Goal: Contribute content

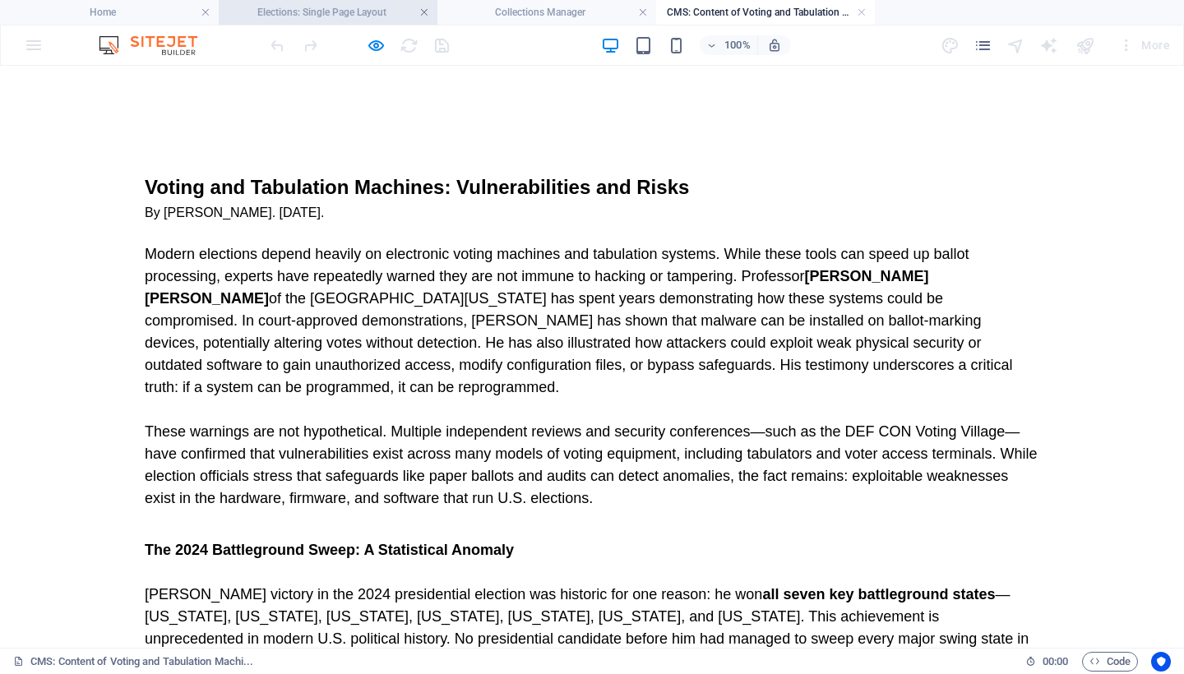
click at [424, 13] on link at bounding box center [424, 13] width 10 height 16
click at [420, 12] on link at bounding box center [424, 13] width 10 height 16
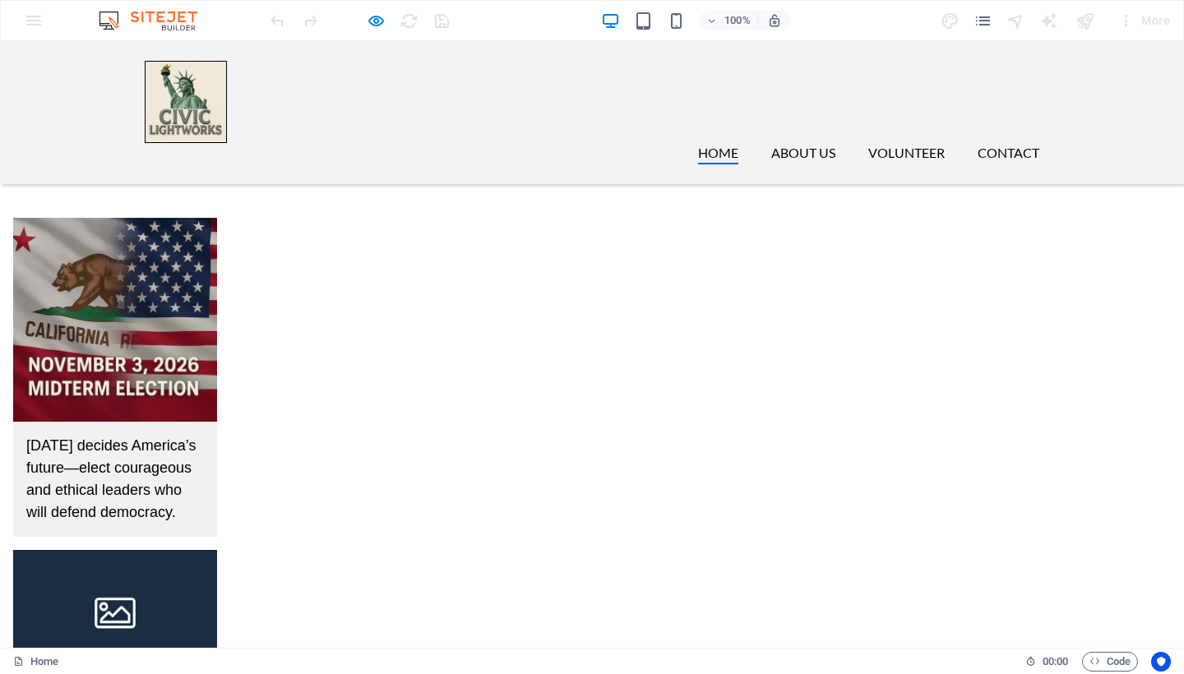
click at [425, 6] on div "100% More" at bounding box center [592, 20] width 1182 height 39
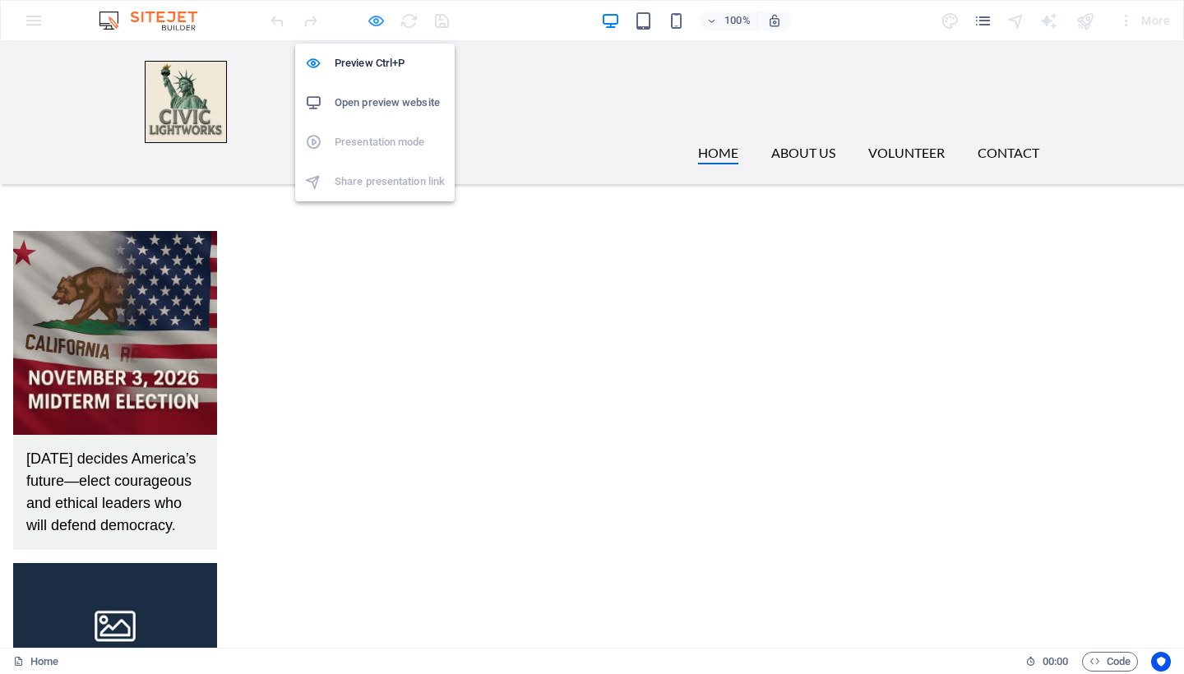
click at [374, 20] on icon "button" at bounding box center [376, 21] width 19 height 19
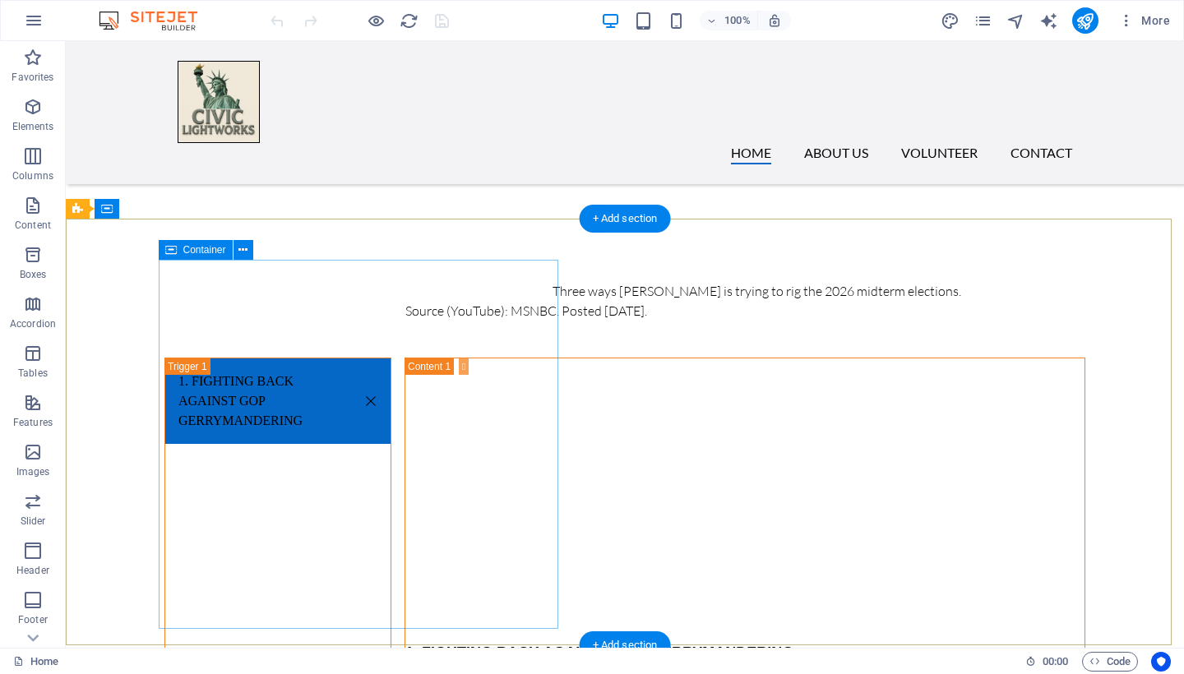
scroll to position [5047, 0]
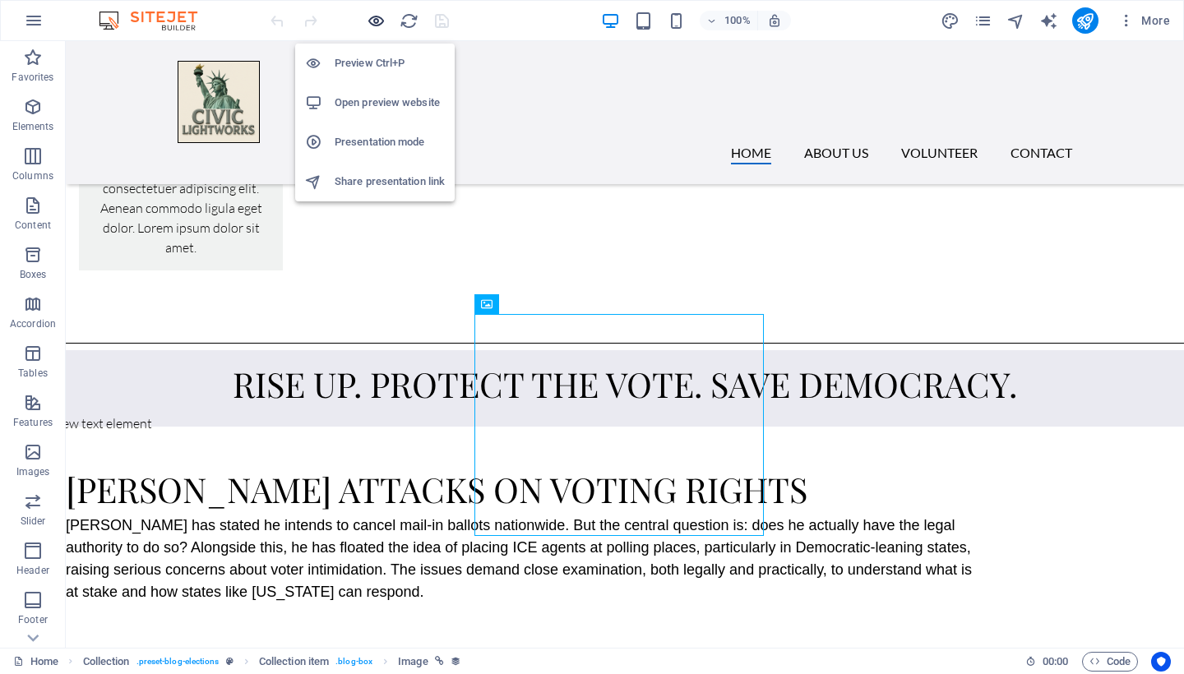
click at [380, 24] on icon "button" at bounding box center [376, 21] width 19 height 19
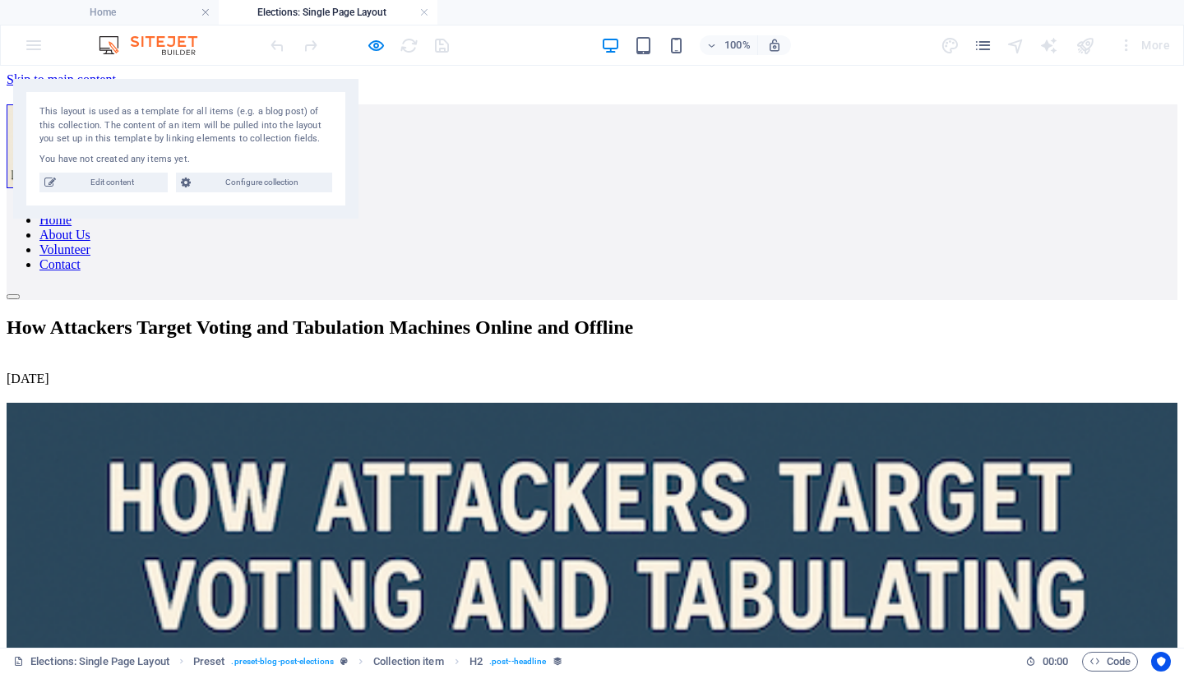
scroll to position [0, 0]
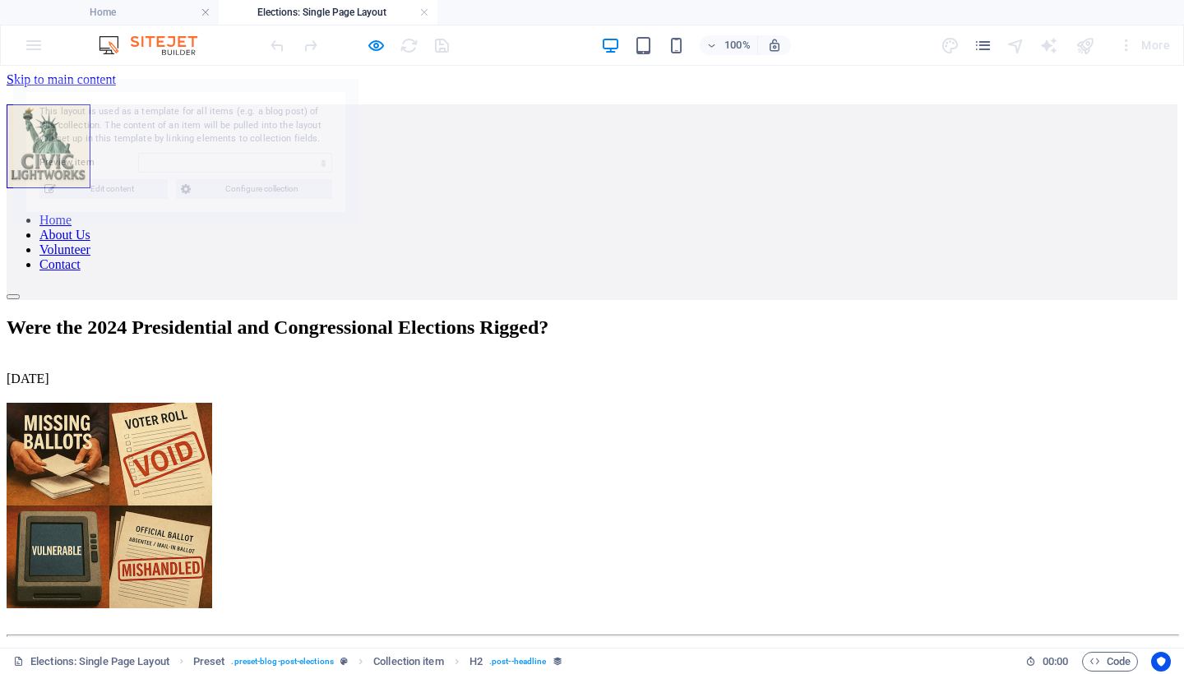
select select "68ac5f664151c34b7001d8bd"
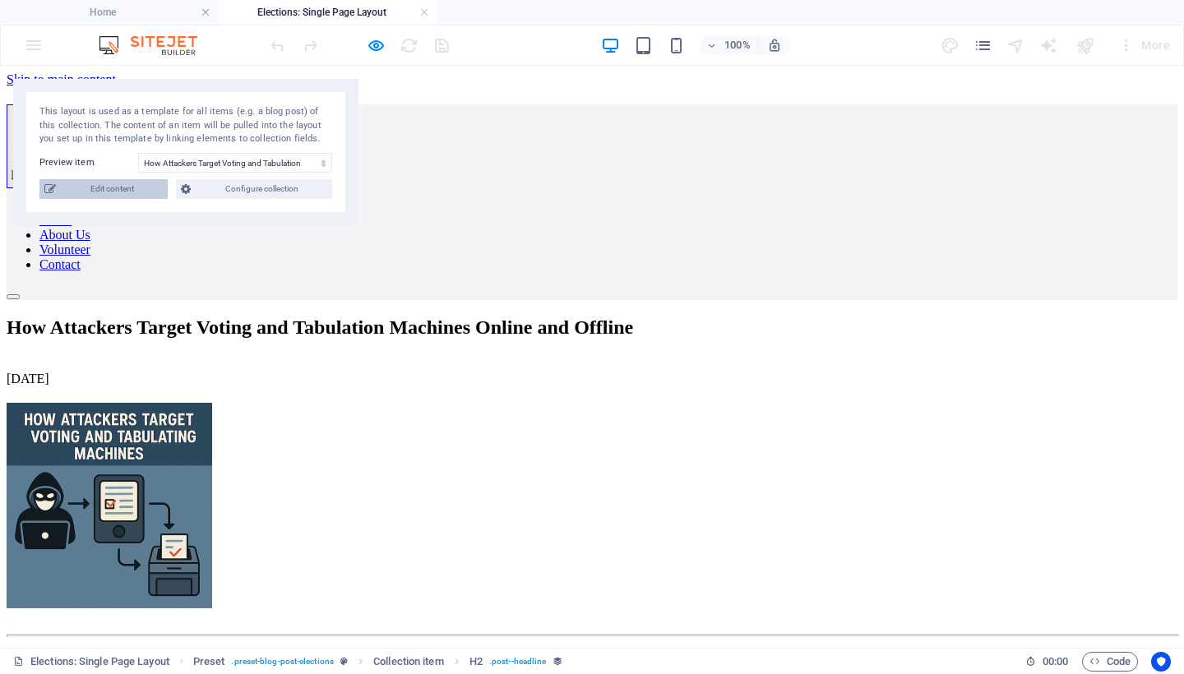
click at [129, 187] on span "Edit content" at bounding box center [112, 189] width 102 height 20
select select "Elections"
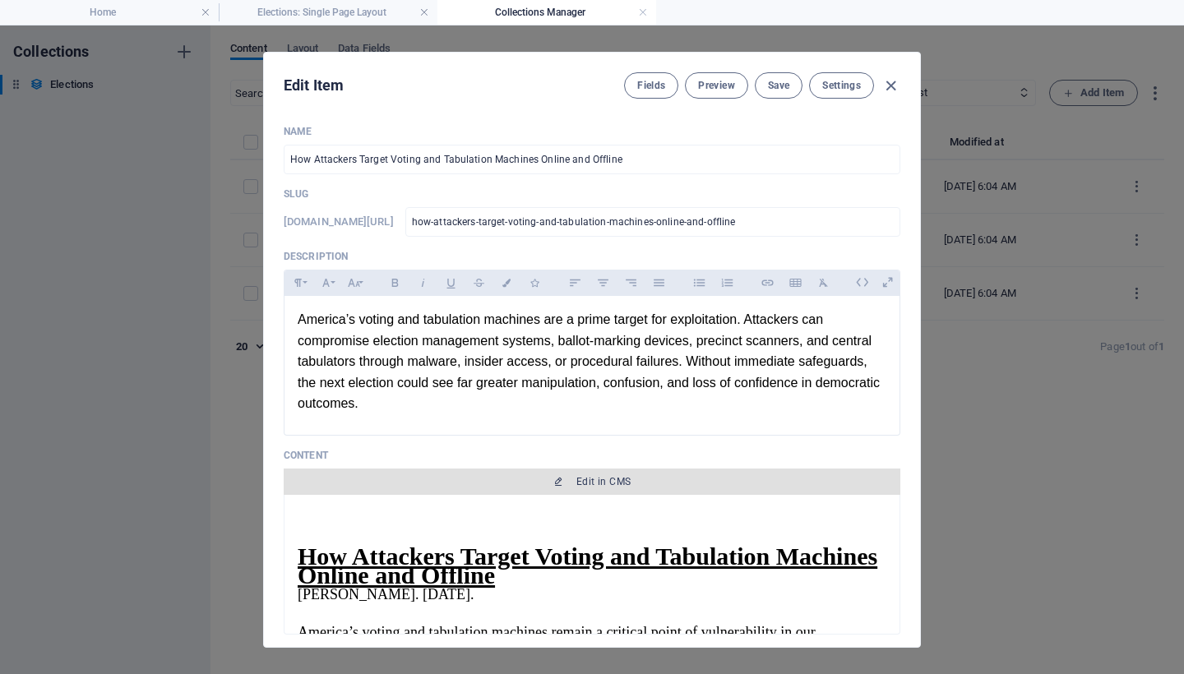
click at [467, 483] on span "Edit in CMS" at bounding box center [591, 481] width 603 height 13
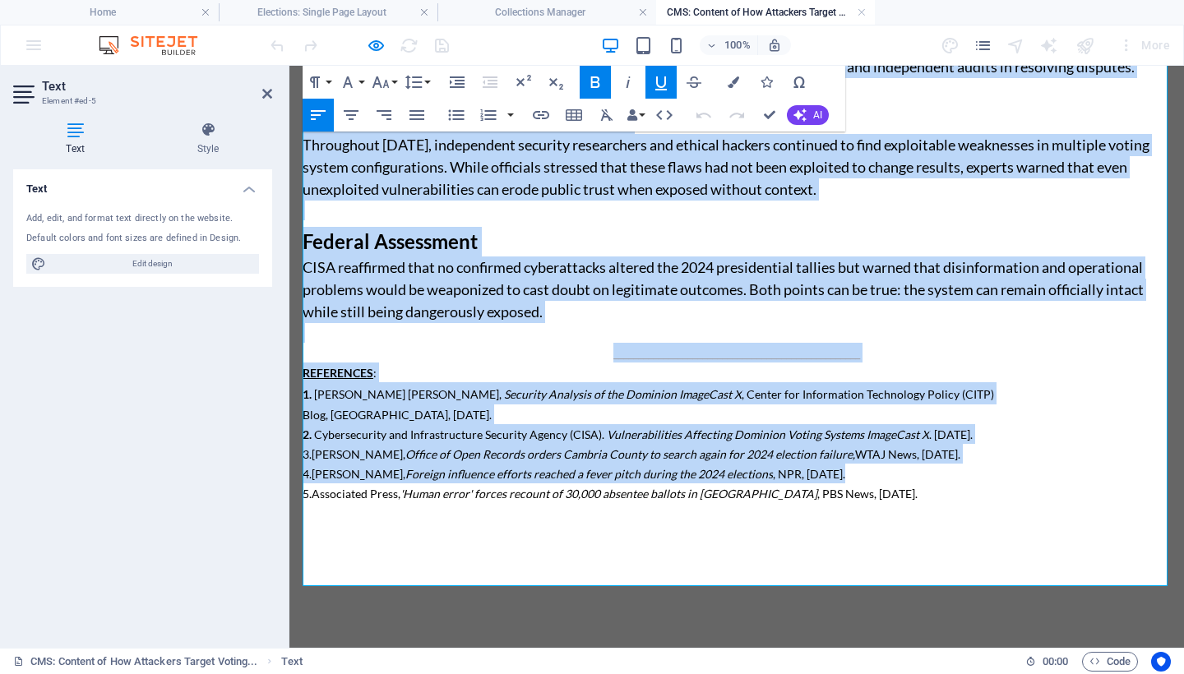
scroll to position [2392, 0]
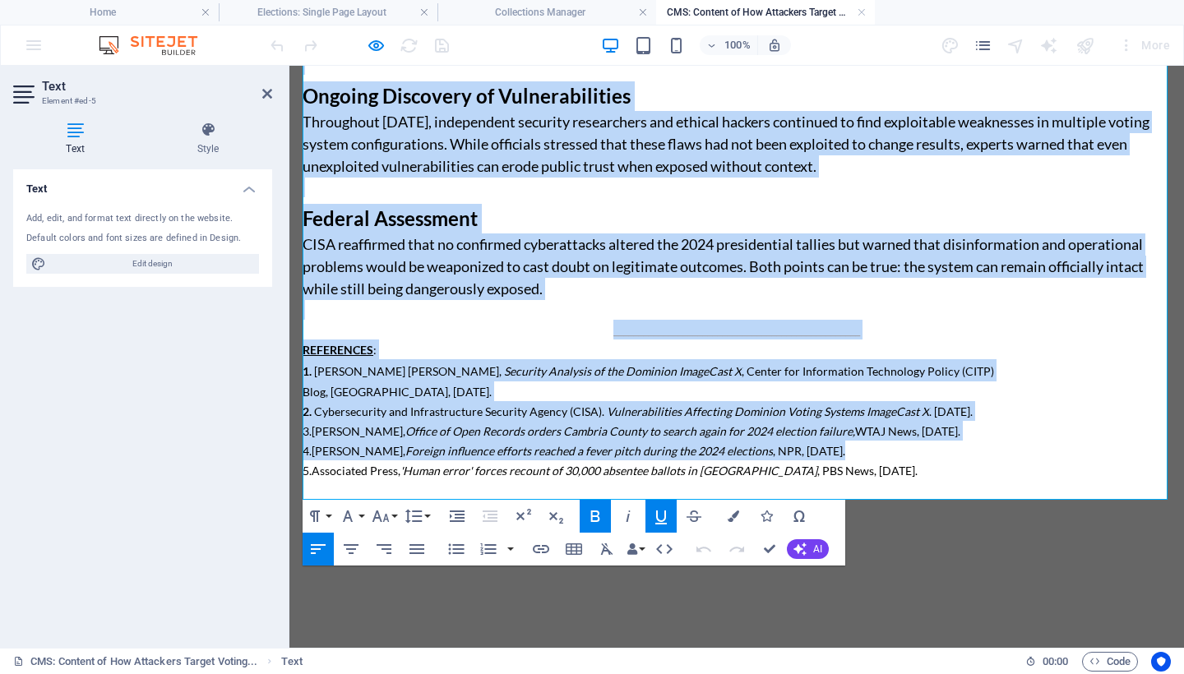
drag, startPoint x: 303, startPoint y: 206, endPoint x: 640, endPoint y: 673, distance: 576.1
copy div "Lor Ipsumdolo Sitame Consec adi Elitseddoe Temporin Utlabo etd Magnaal Enim Adm…"
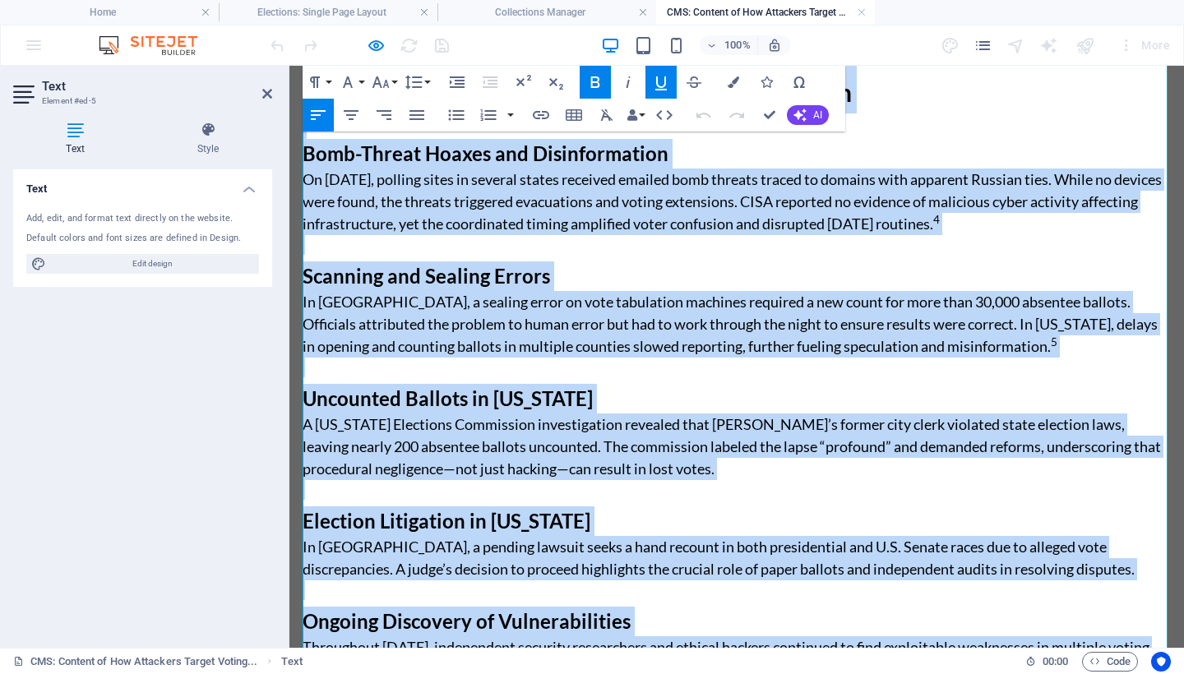
click at [652, 321] on span "In [GEOGRAPHIC_DATA], a sealing error on vote tabulation machines required a ne…" at bounding box center [730, 324] width 855 height 62
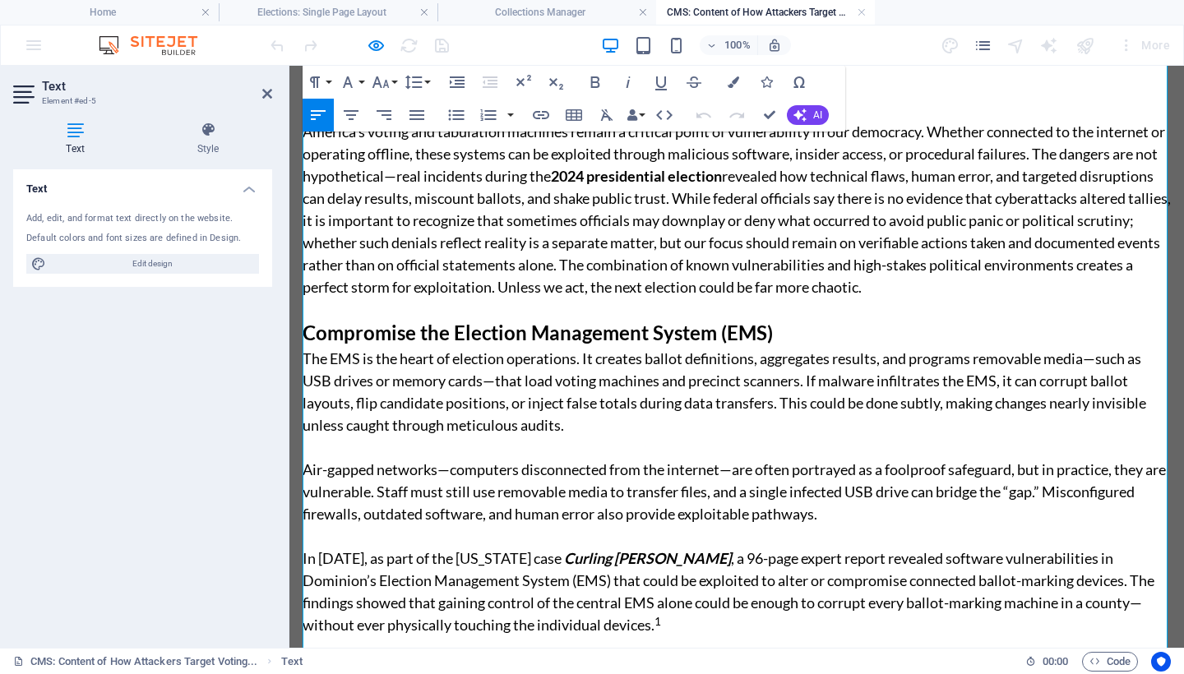
scroll to position [0, 0]
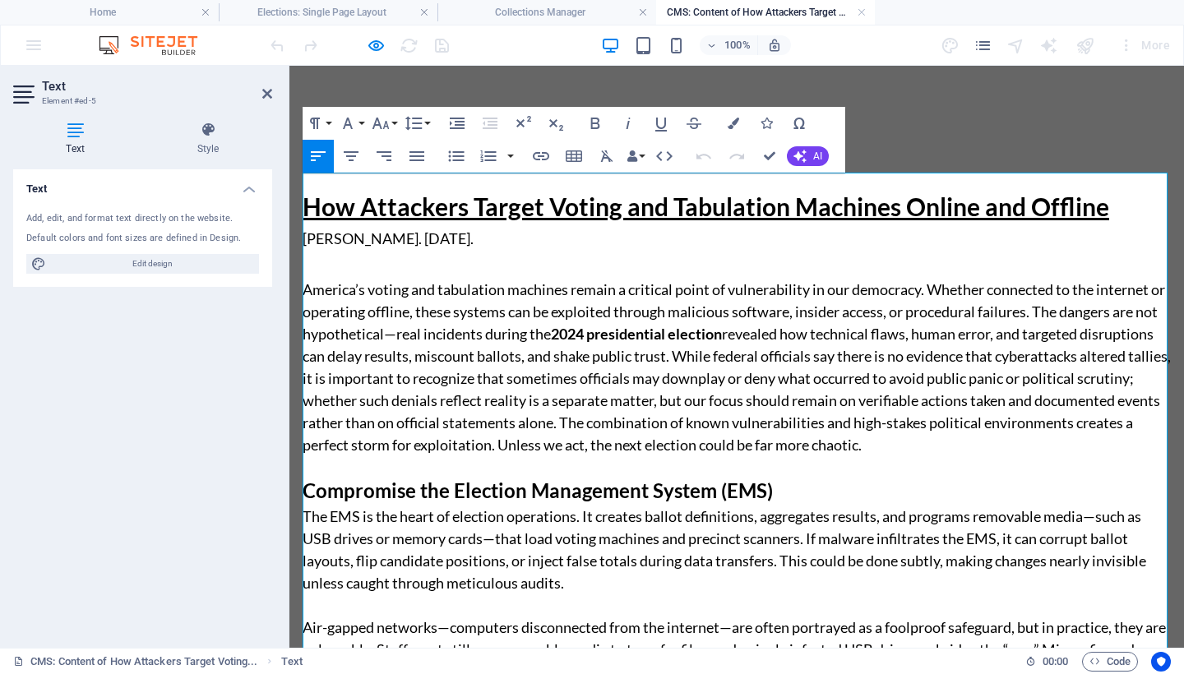
click at [580, 280] on span "America’s voting and tabulation machines remain a critical point of vulnerabili…" at bounding box center [737, 366] width 868 height 173
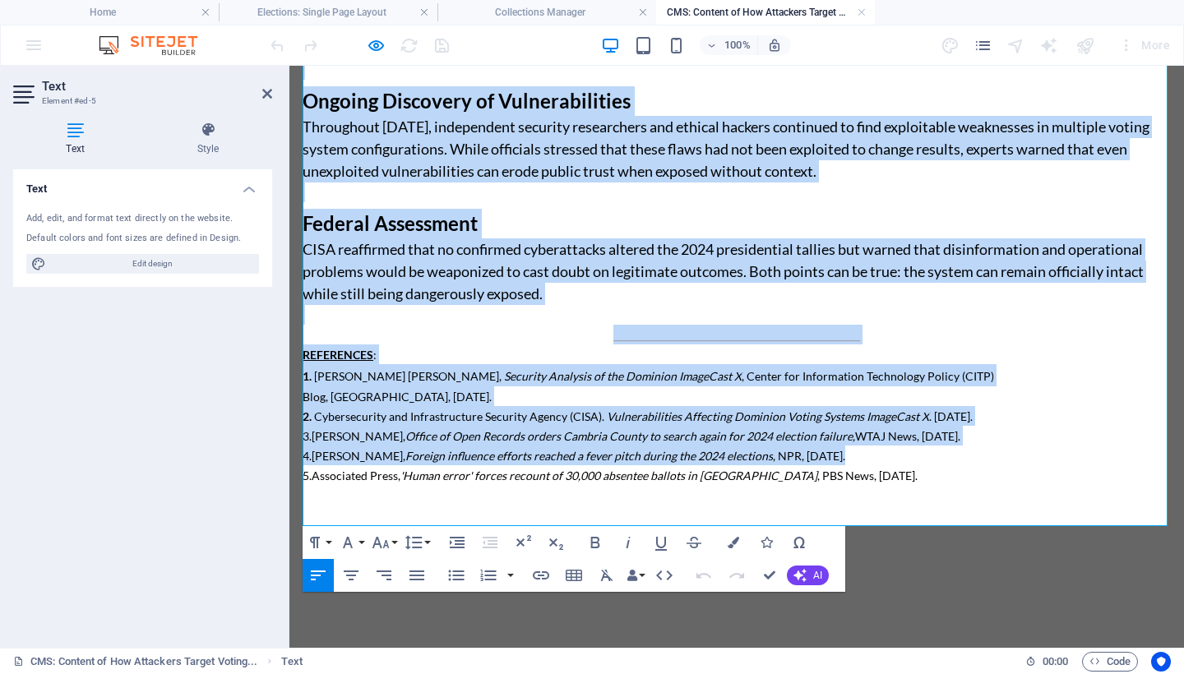
scroll to position [2392, 0]
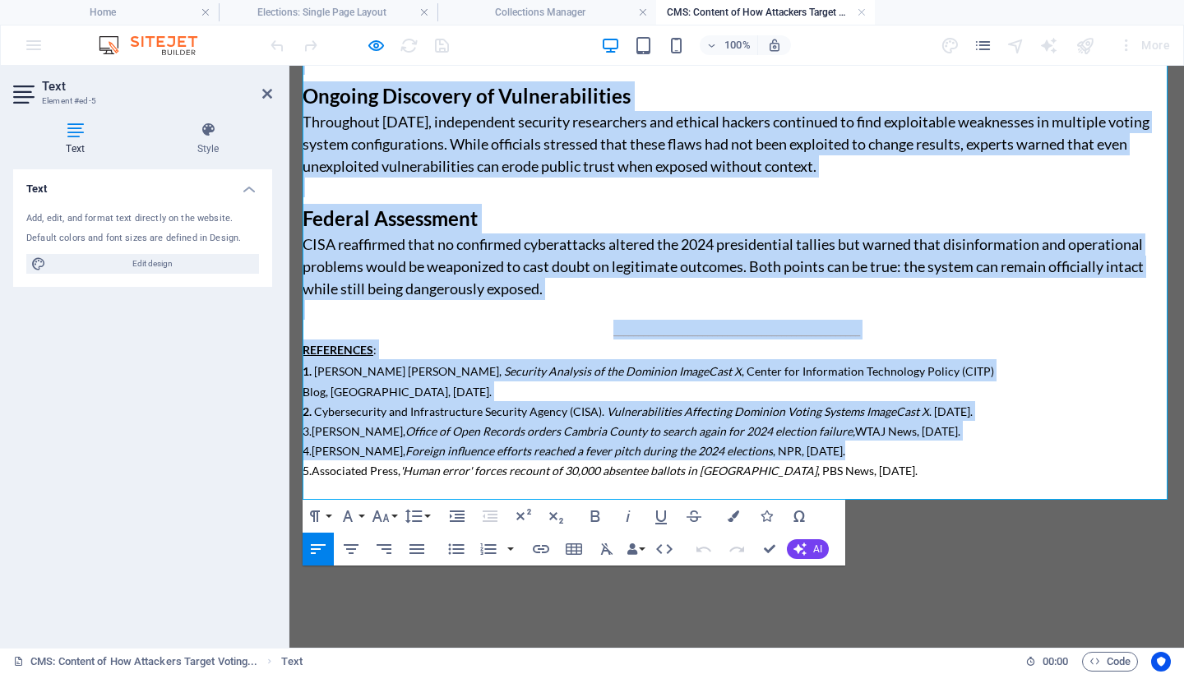
drag, startPoint x: 307, startPoint y: 242, endPoint x: 1070, endPoint y: 738, distance: 910.3
copy div "Lore Ips Dolor. Sitame 62, 0337. Consect’a elitse doe temporinci utlabore etdol…"
click at [427, 9] on link at bounding box center [424, 13] width 10 height 16
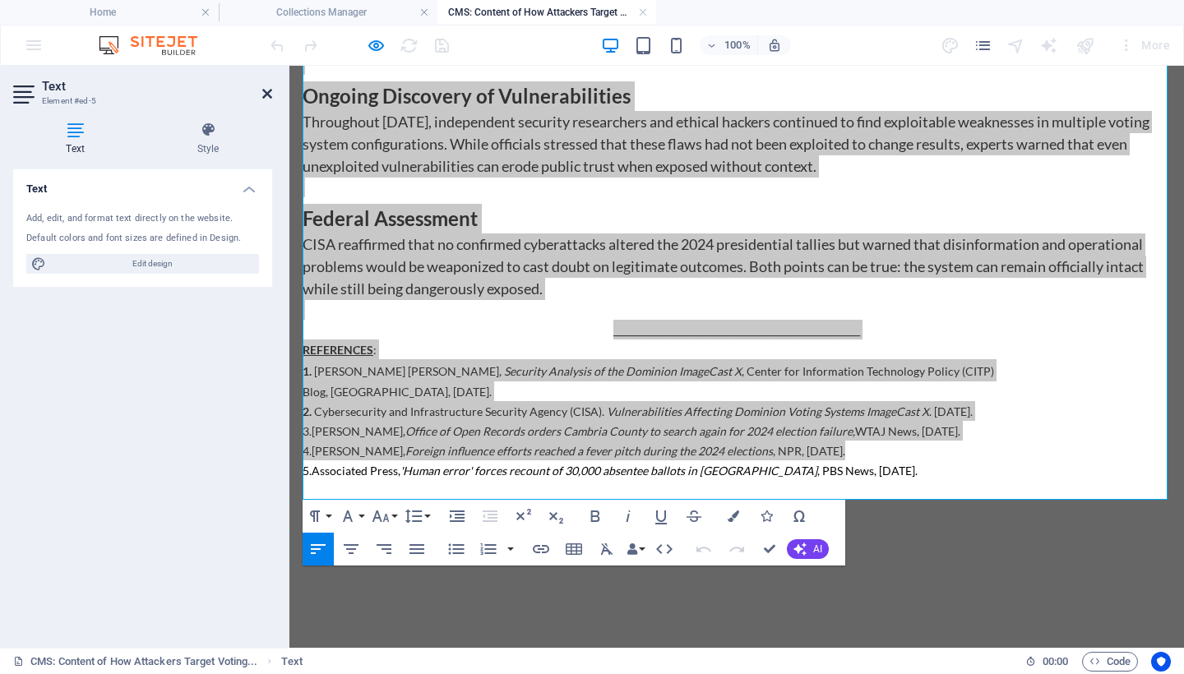
drag, startPoint x: 267, startPoint y: 90, endPoint x: 288, endPoint y: 26, distance: 67.3
click at [267, 90] on icon at bounding box center [267, 93] width 10 height 13
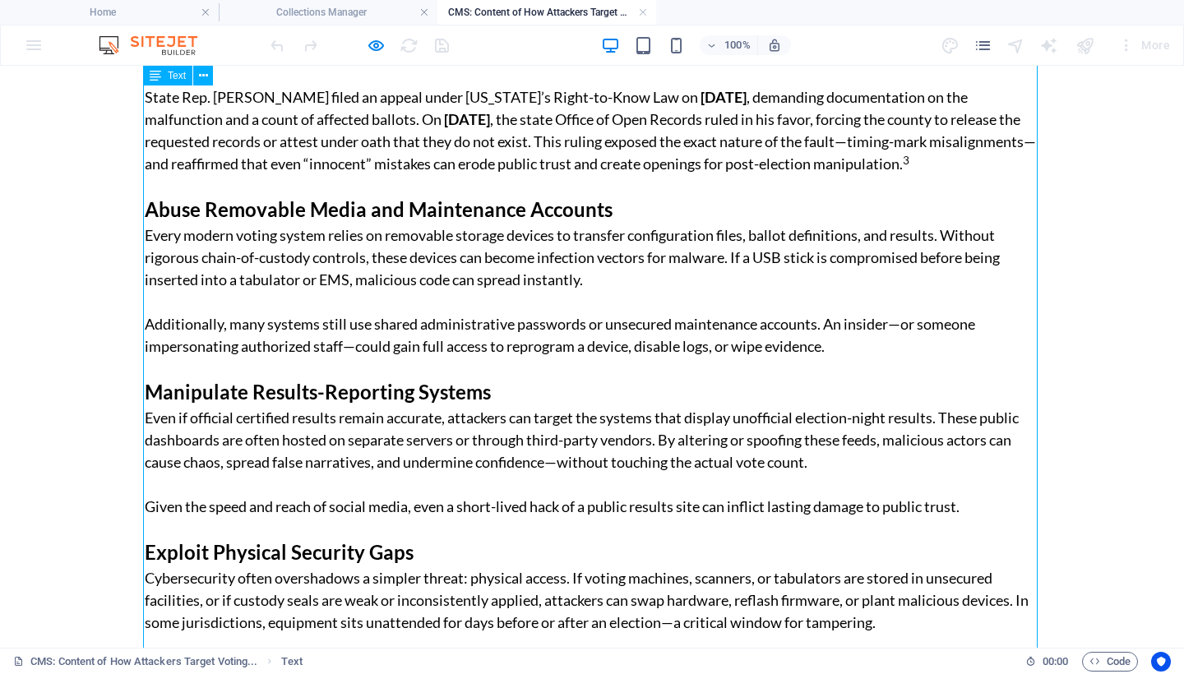
scroll to position [400, 0]
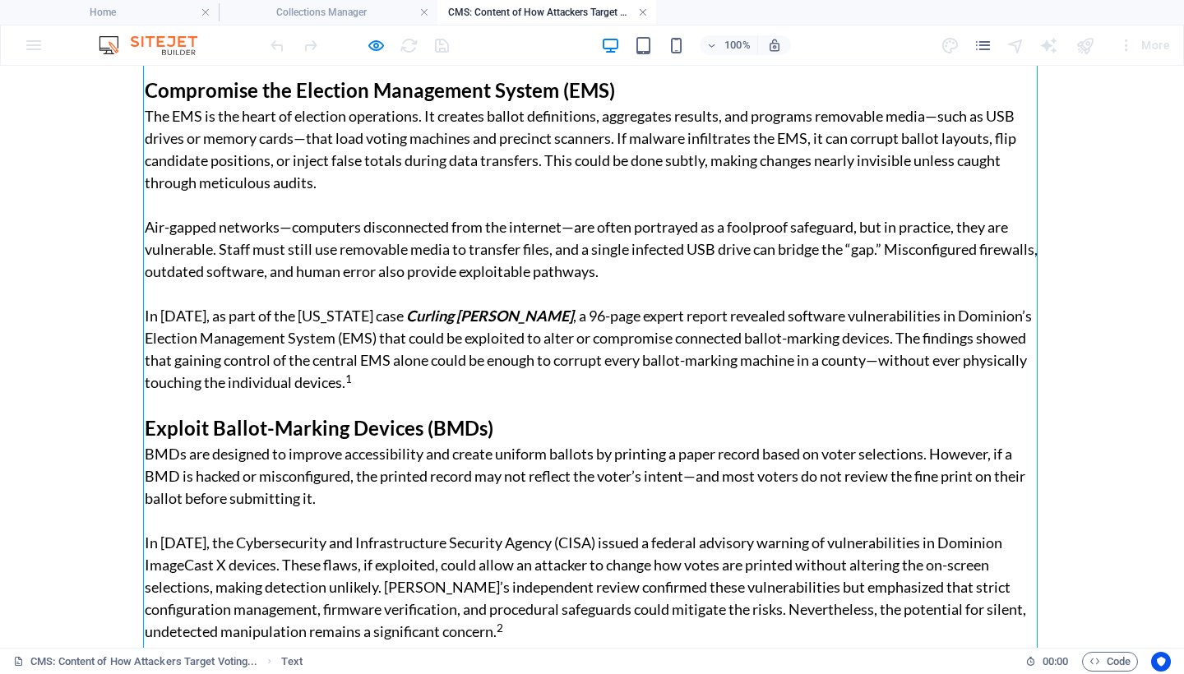
click at [643, 9] on link at bounding box center [643, 13] width 10 height 16
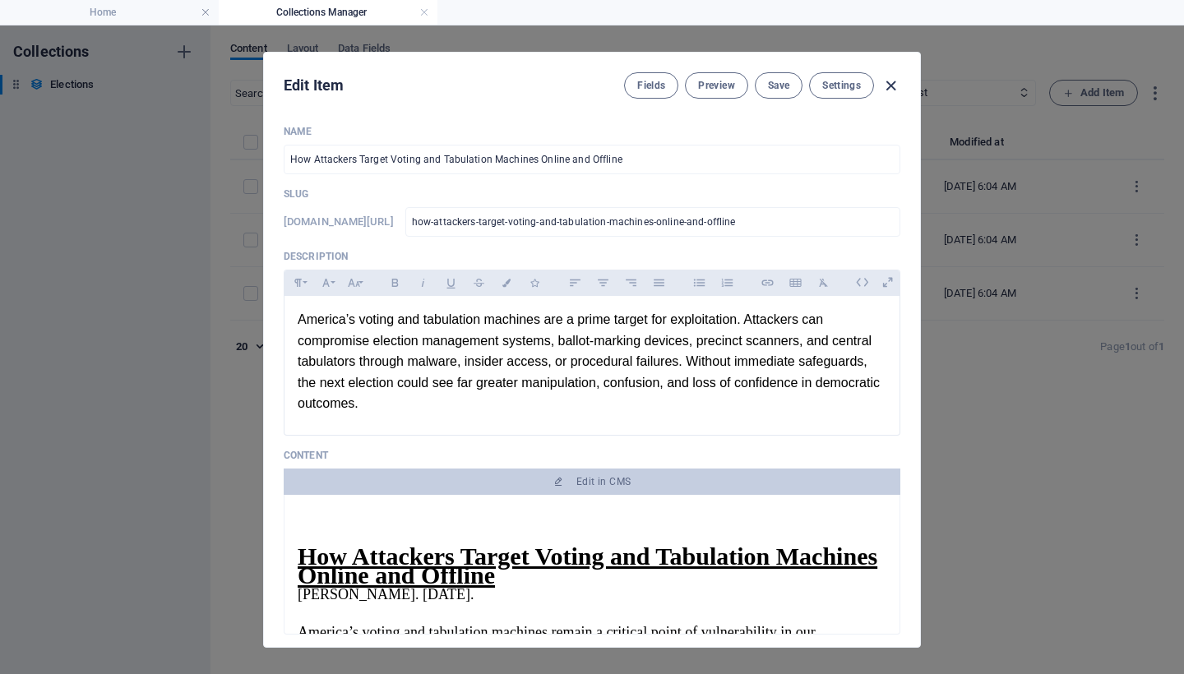
click at [894, 84] on icon "button" at bounding box center [890, 85] width 19 height 19
type input "[DATE]"
type input "how-attackers-target-voting-and-tabulation-machines-online-and-offline"
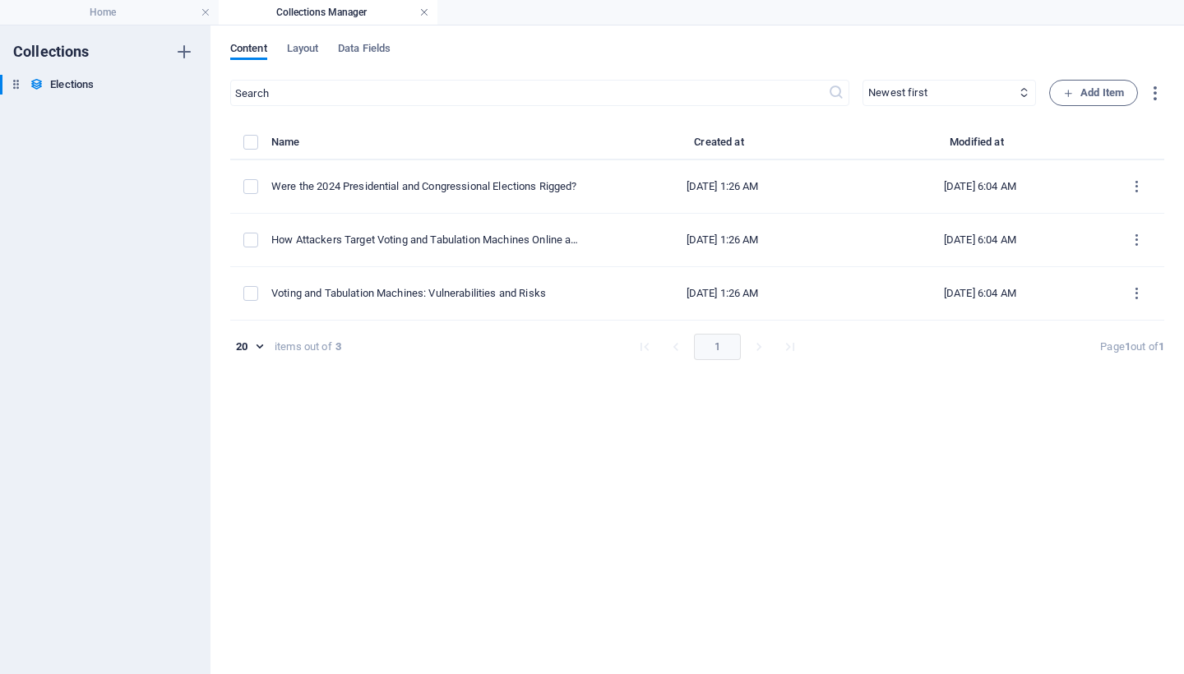
click at [421, 12] on link at bounding box center [424, 13] width 10 height 16
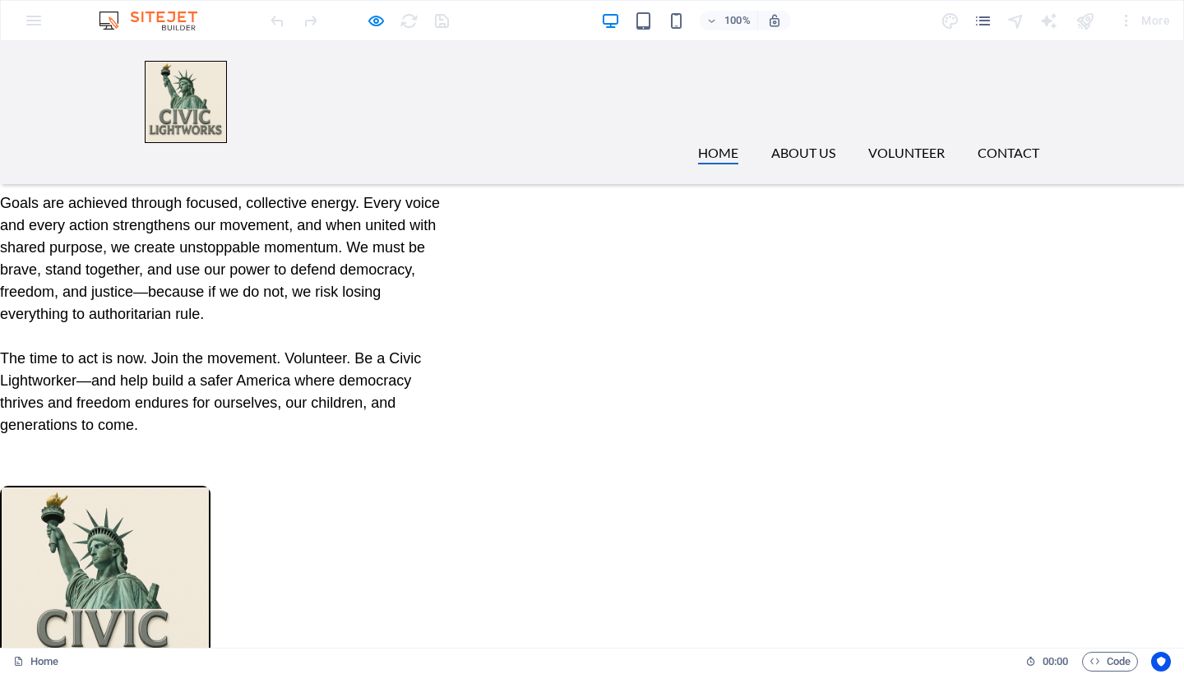
scroll to position [0, 0]
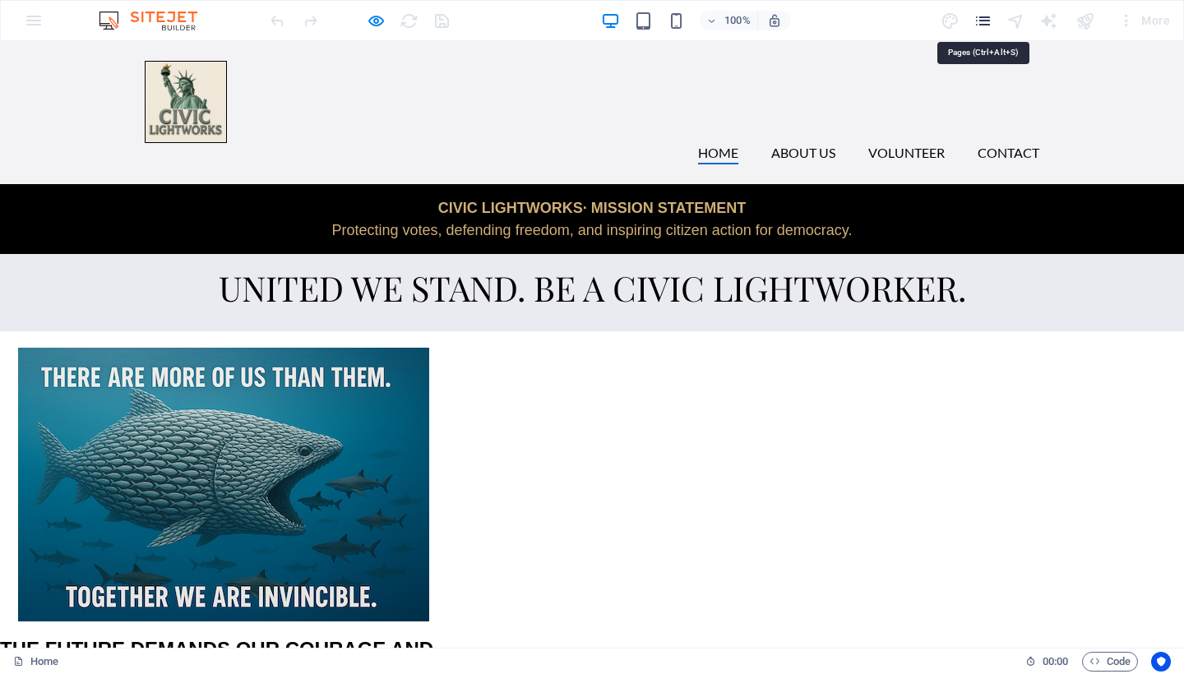
click at [979, 21] on icon "pages" at bounding box center [982, 21] width 19 height 19
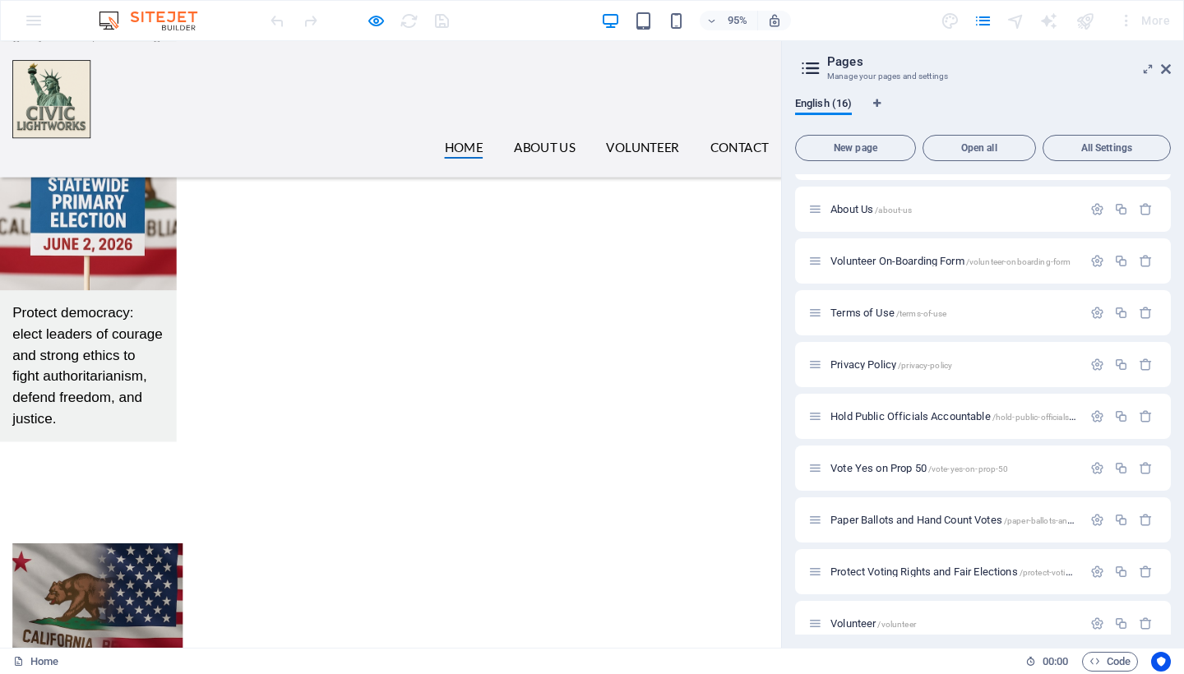
scroll to position [3013, 0]
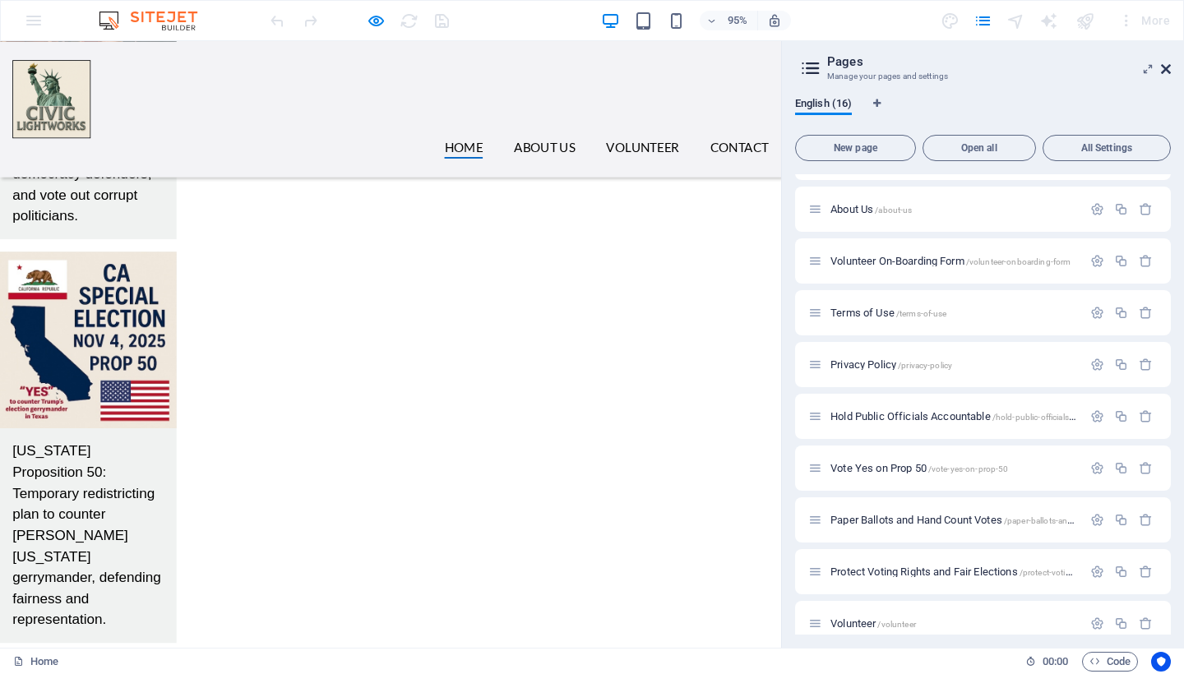
click at [1165, 63] on icon at bounding box center [1166, 68] width 10 height 13
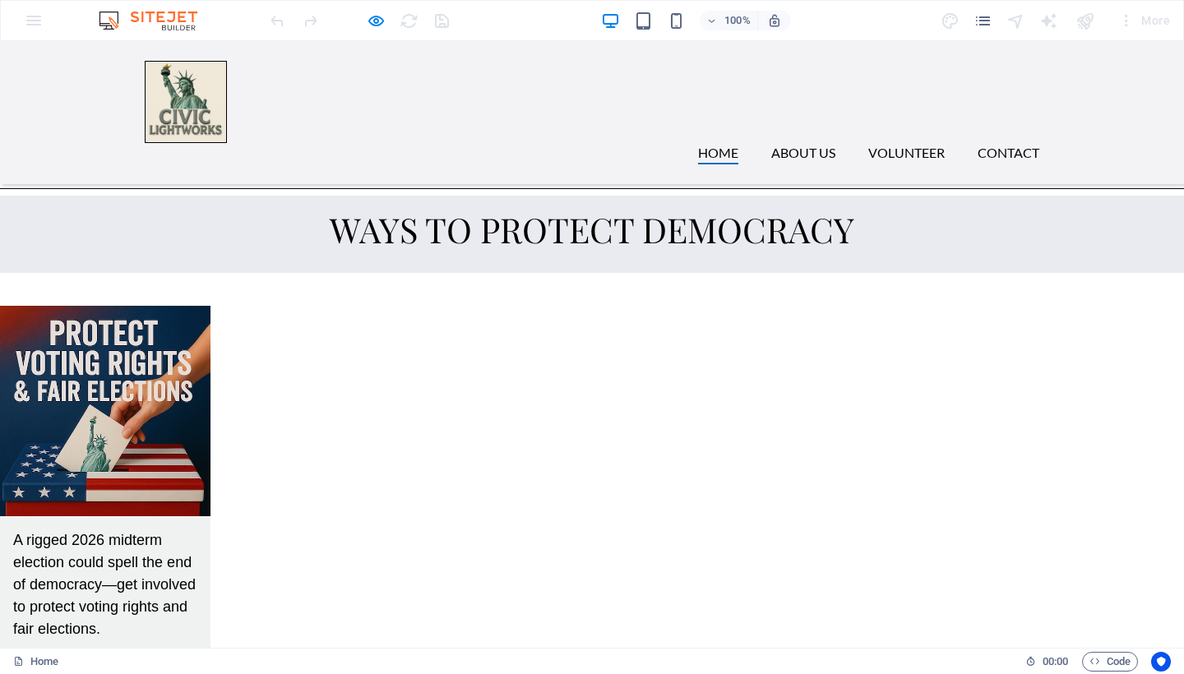
scroll to position [2580, 0]
